Goal: Task Accomplishment & Management: Manage account settings

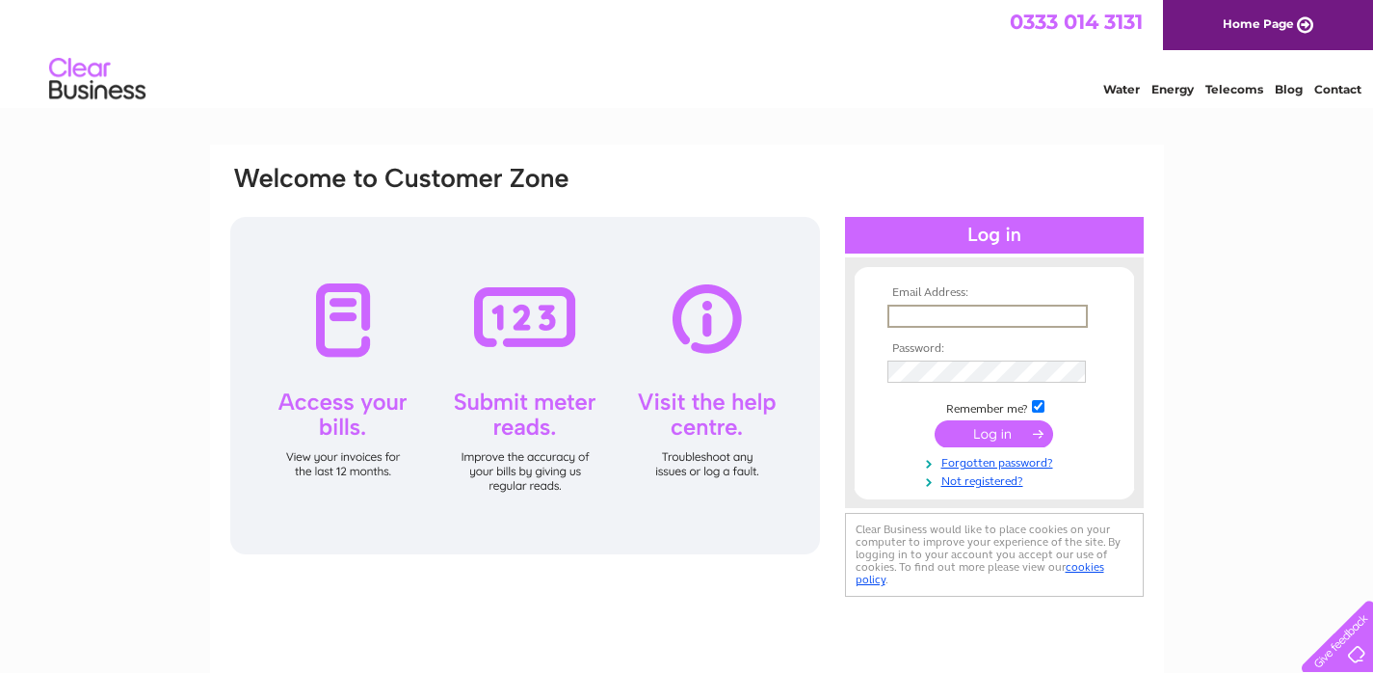
type input "bernicenewton@hotmail.com"
click at [994, 439] on input "submit" at bounding box center [994, 433] width 119 height 27
click at [1014, 435] on input "submit" at bounding box center [994, 433] width 119 height 27
click at [1003, 460] on link "Forgotten password?" at bounding box center [997, 459] width 219 height 18
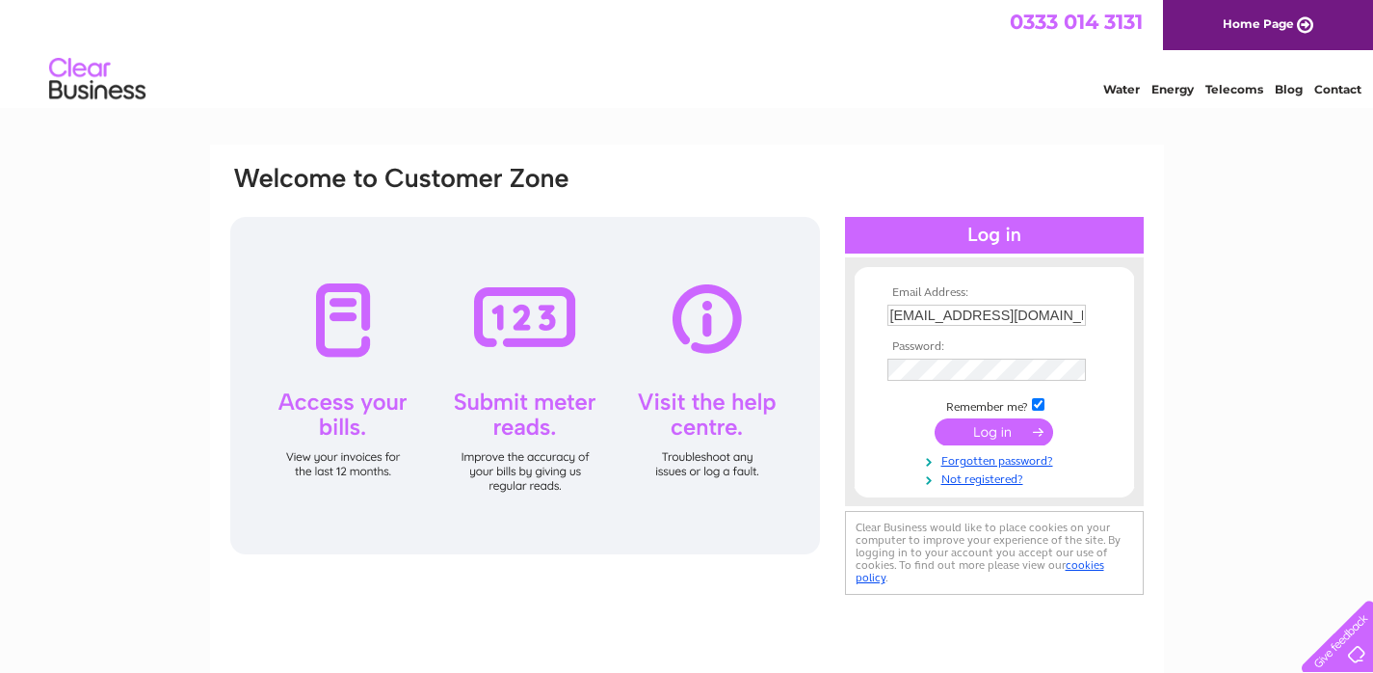
click at [1001, 442] on input "submit" at bounding box center [994, 431] width 119 height 27
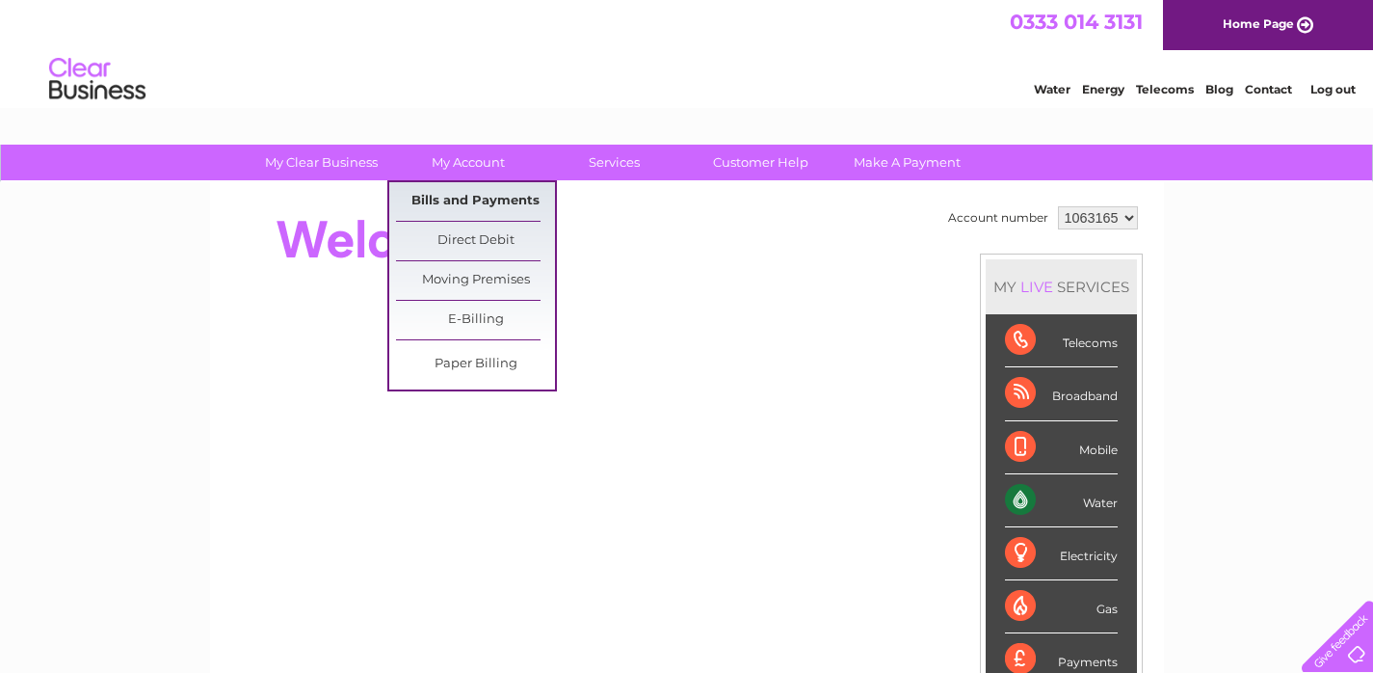
click at [460, 201] on link "Bills and Payments" at bounding box center [475, 201] width 159 height 39
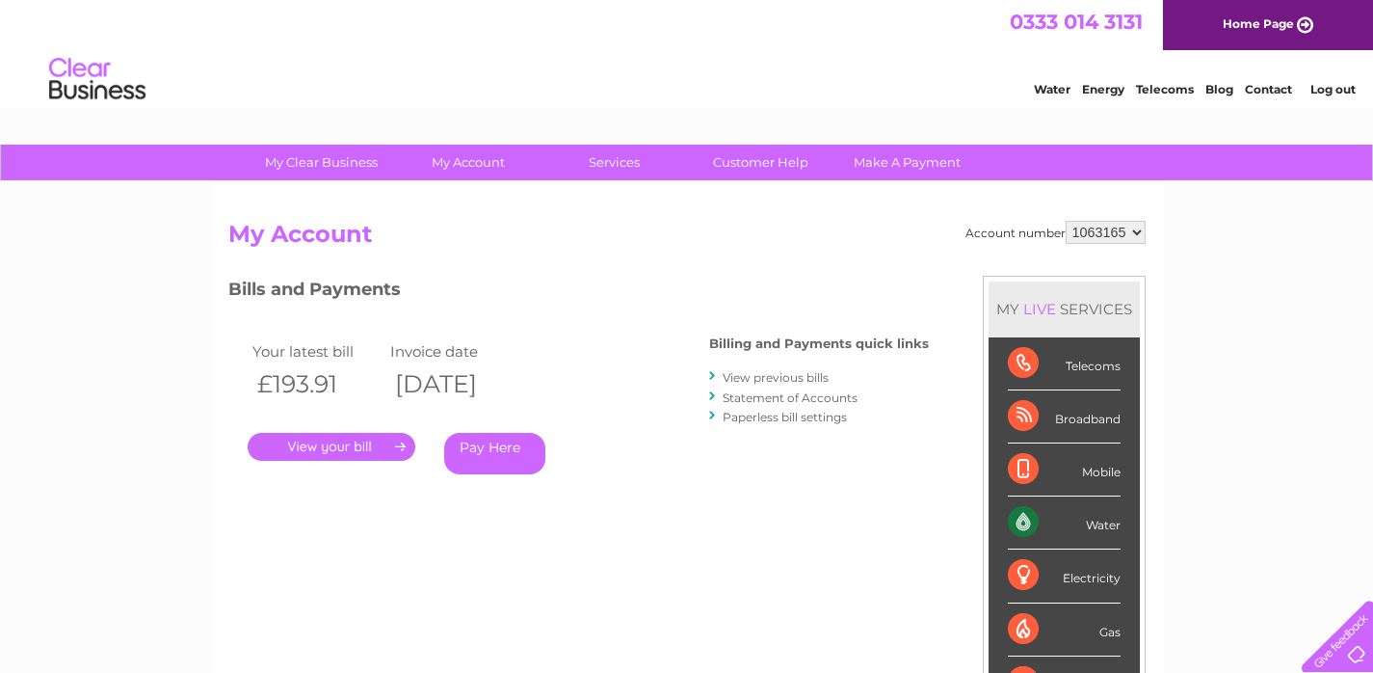
click at [484, 458] on link "Pay Here" at bounding box center [494, 453] width 101 height 41
